Goal: Obtain resource: Obtain resource

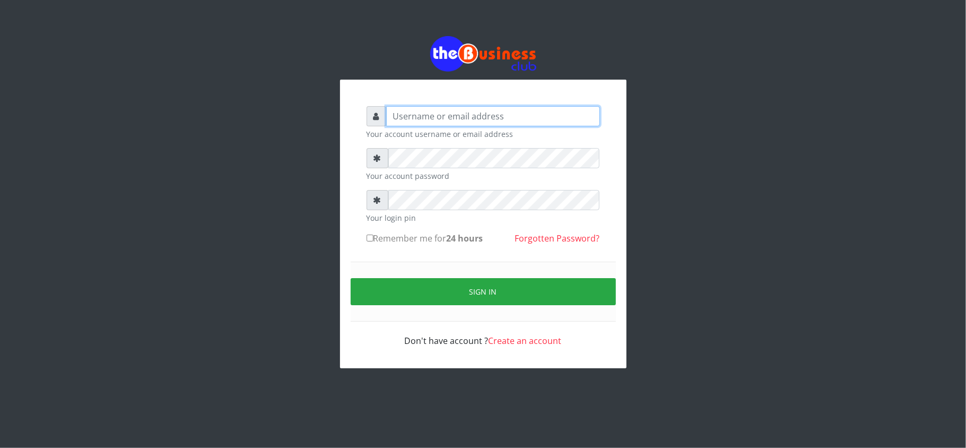
click at [442, 116] on input "text" at bounding box center [493, 116] width 214 height 20
type input "kennyclassy"
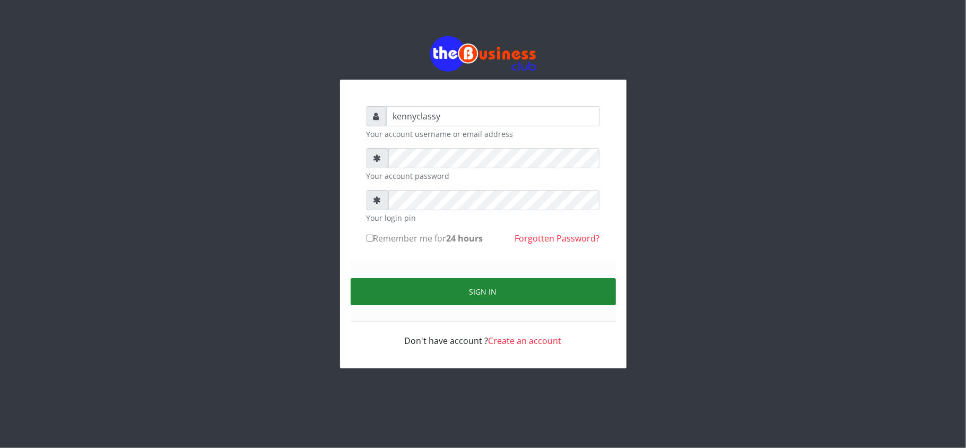
click at [469, 298] on button "Sign in" at bounding box center [483, 291] width 265 height 27
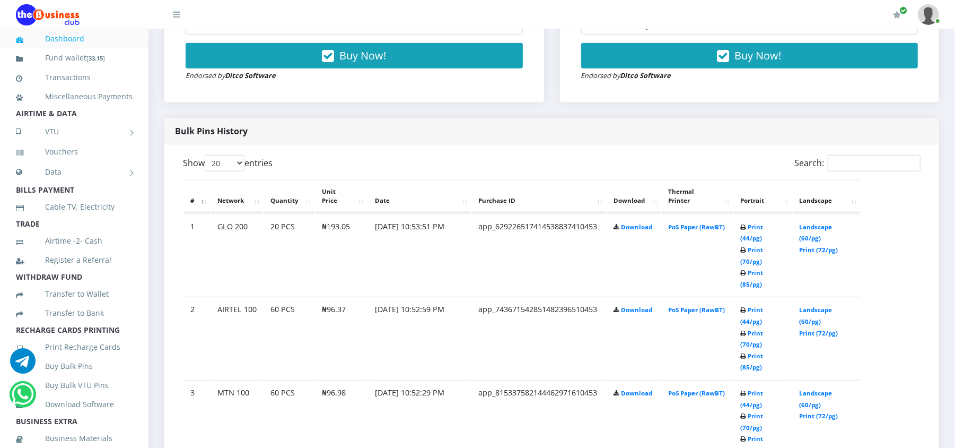
scroll to position [480, 0]
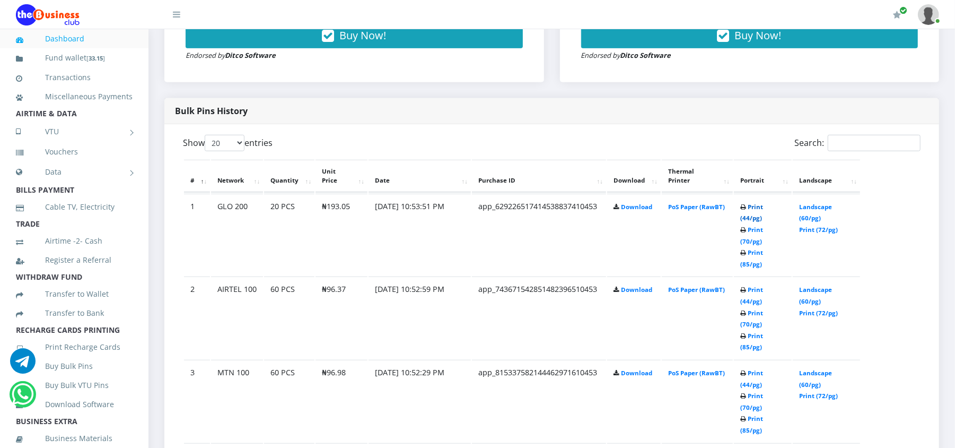
click at [756, 203] on link "Print (44/pg)" at bounding box center [751, 213] width 23 height 20
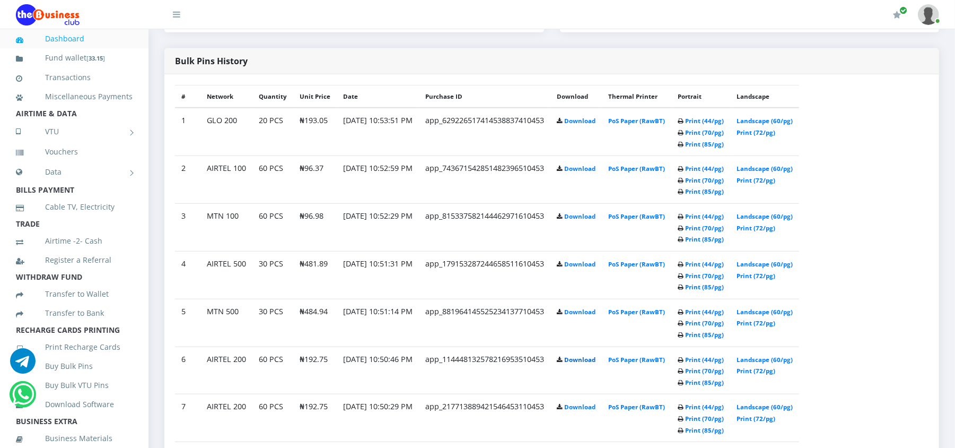
scroll to position [575, 0]
click at [723, 314] on link "Print (44/pg)" at bounding box center [704, 312] width 39 height 8
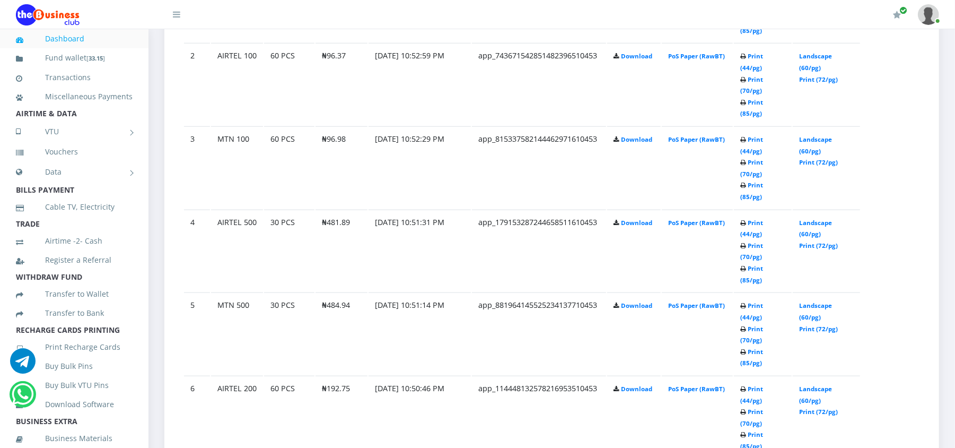
scroll to position [735, 0]
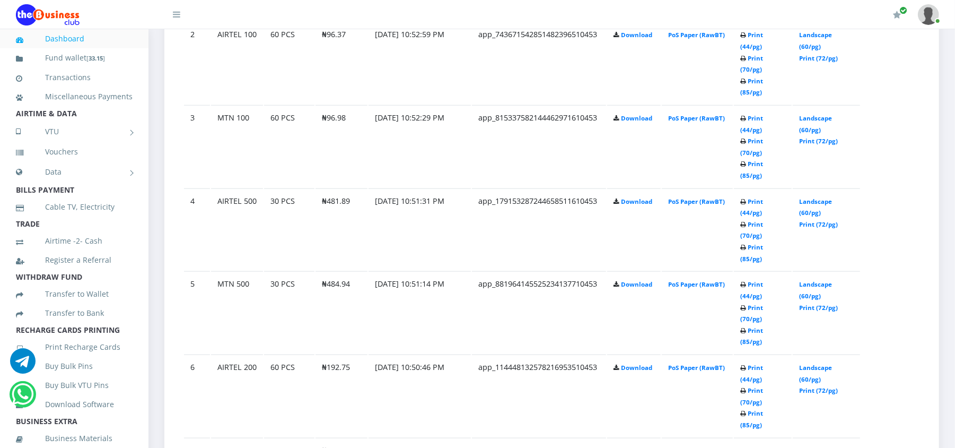
drag, startPoint x: 758, startPoint y: 327, endPoint x: 760, endPoint y: 339, distance: 12.3
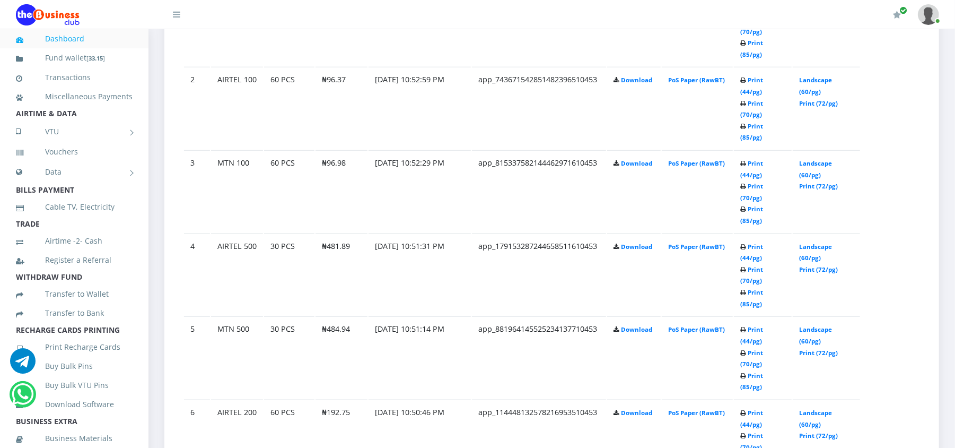
scroll to position [735, 0]
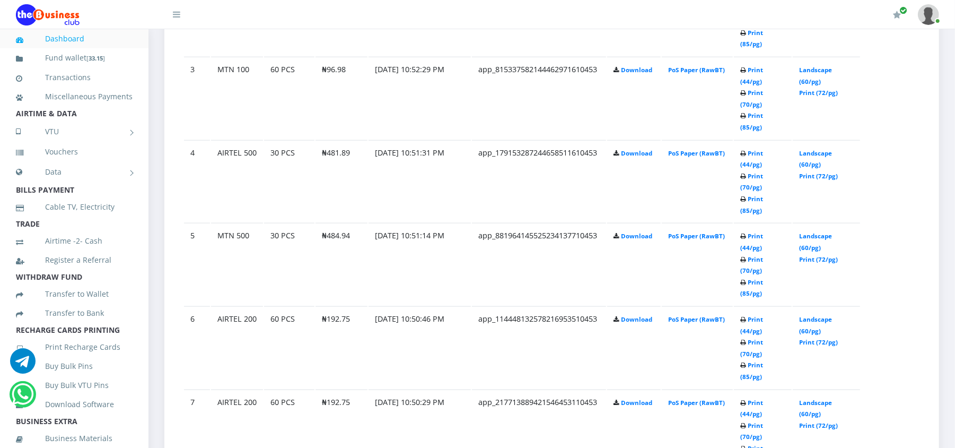
scroll to position [735, 0]
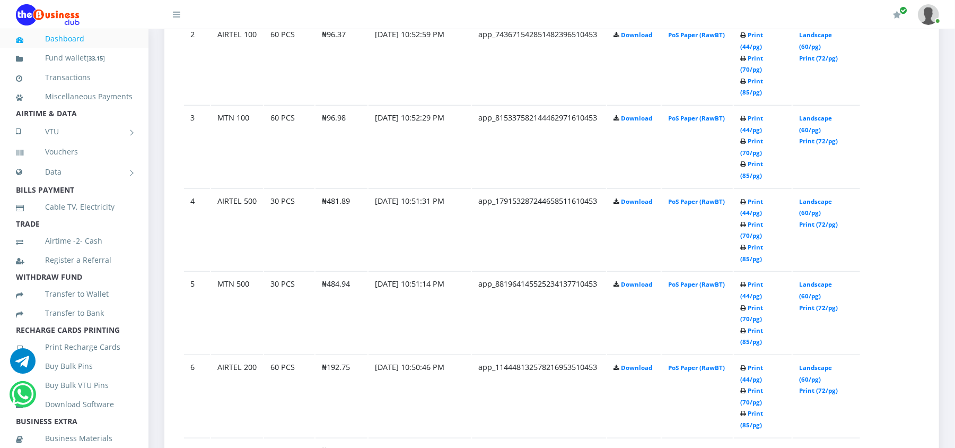
click at [807, 446] on link "Landscape (60/pg)" at bounding box center [815, 456] width 33 height 20
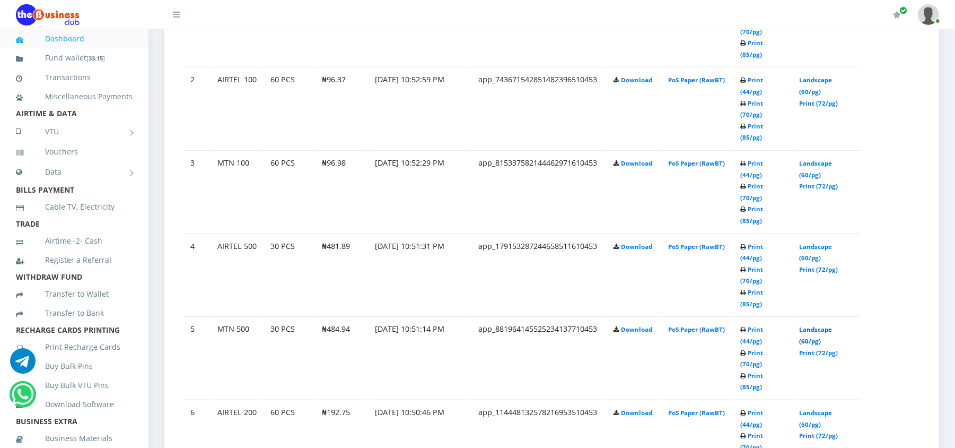
scroll to position [735, 0]
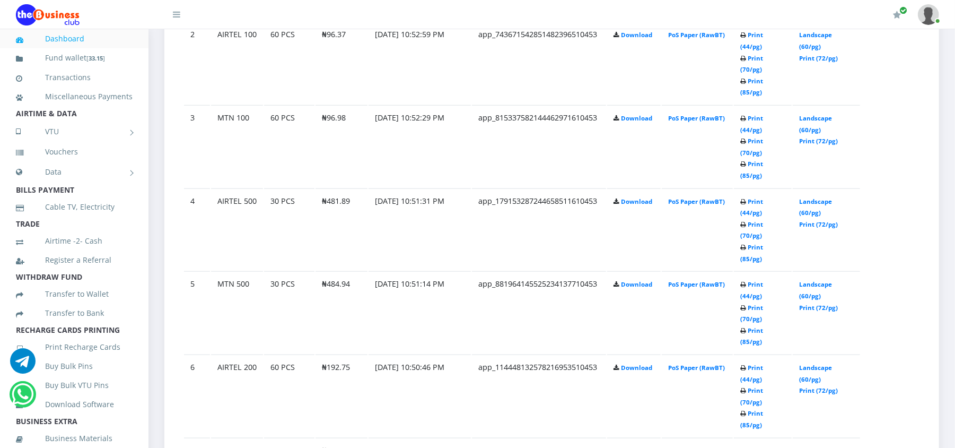
click at [804, 446] on link "Landscape (60/pg)" at bounding box center [815, 456] width 33 height 20
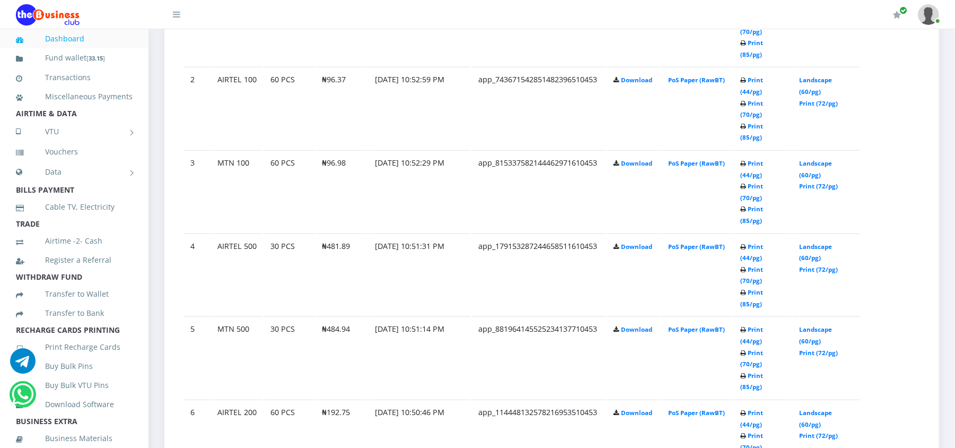
scroll to position [735, 0]
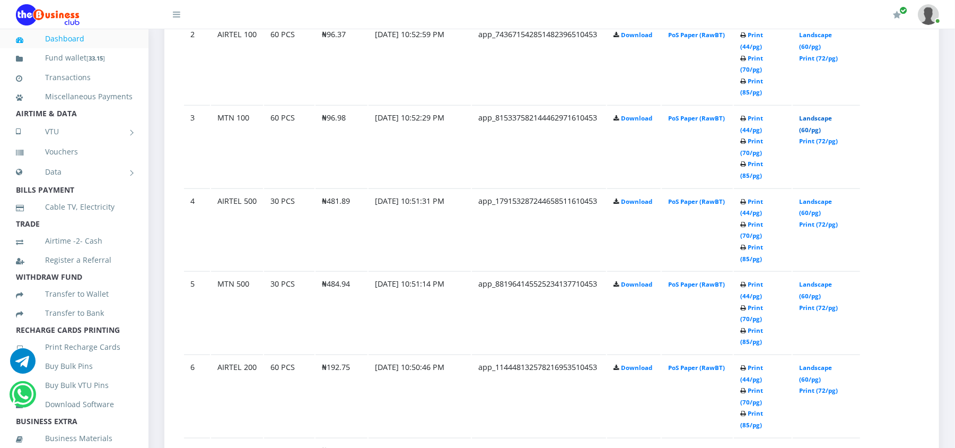
click at [809, 114] on link "Landscape (60/pg)" at bounding box center [815, 124] width 33 height 20
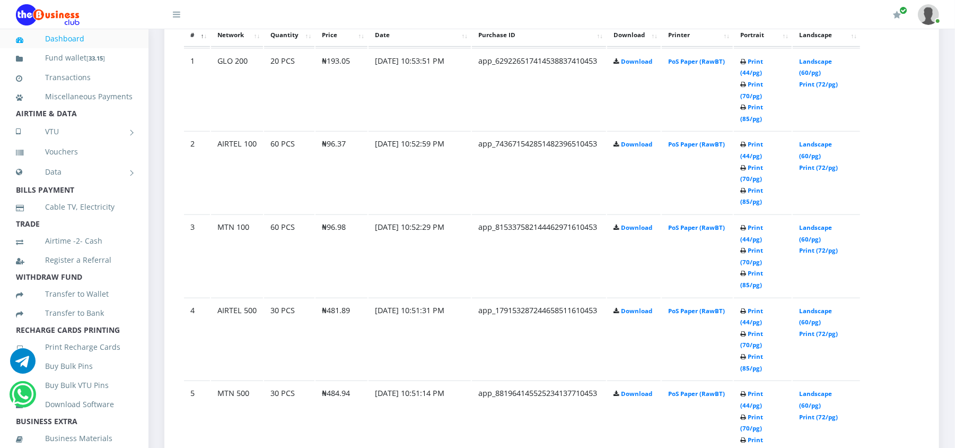
scroll to position [622, 0]
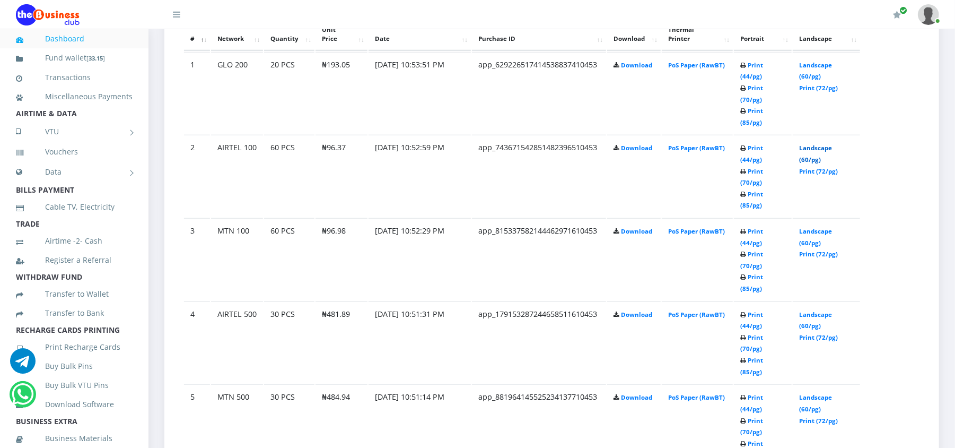
click at [806, 144] on link "Landscape (60/pg)" at bounding box center [815, 154] width 33 height 20
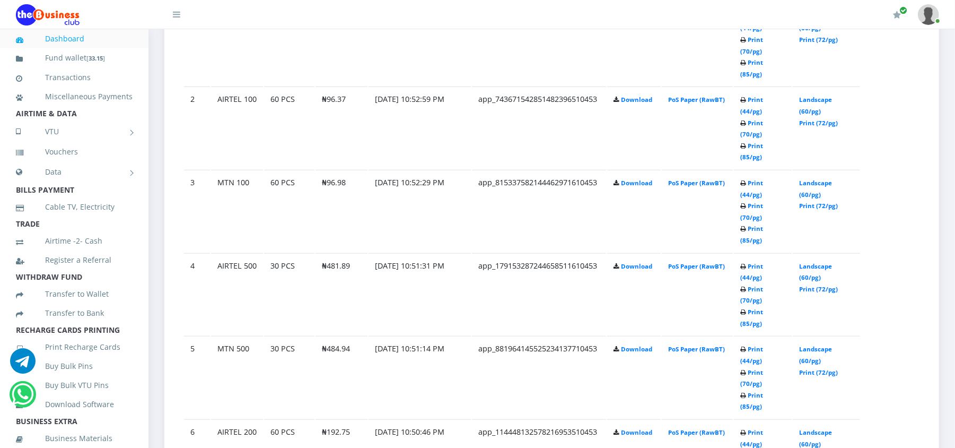
scroll to position [622, 0]
